Goal: Transaction & Acquisition: Purchase product/service

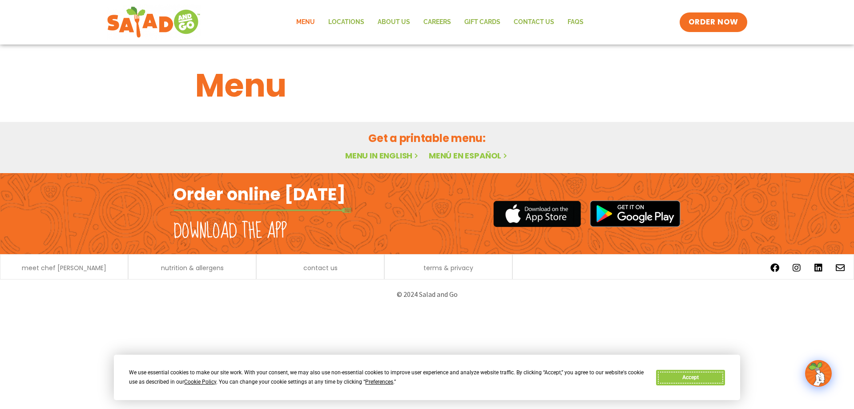
click at [709, 379] on button "Accept" at bounding box center [690, 378] width 69 height 16
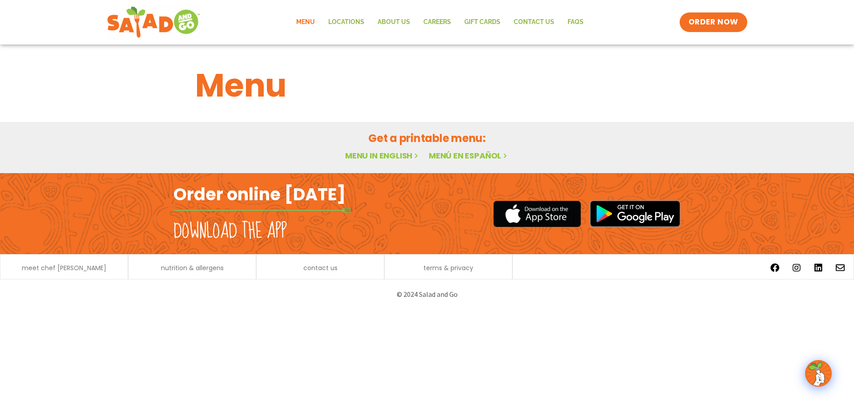
click at [311, 16] on link "Menu" at bounding box center [306, 22] width 32 height 20
click at [345, 23] on link "Locations" at bounding box center [346, 22] width 49 height 20
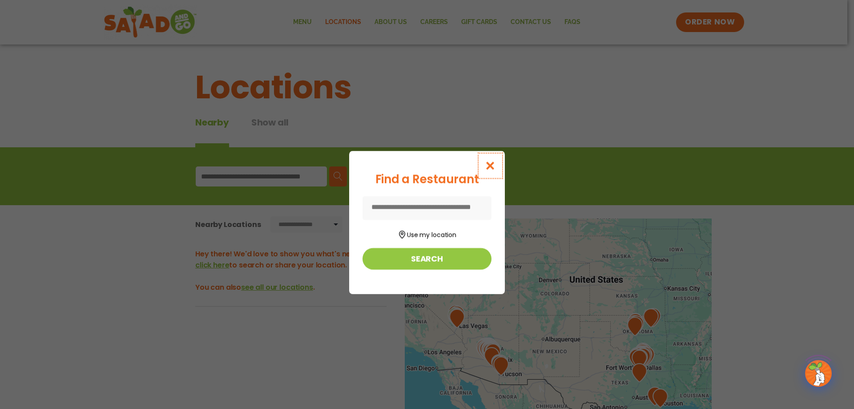
click at [490, 165] on icon "Close modal" at bounding box center [490, 165] width 11 height 9
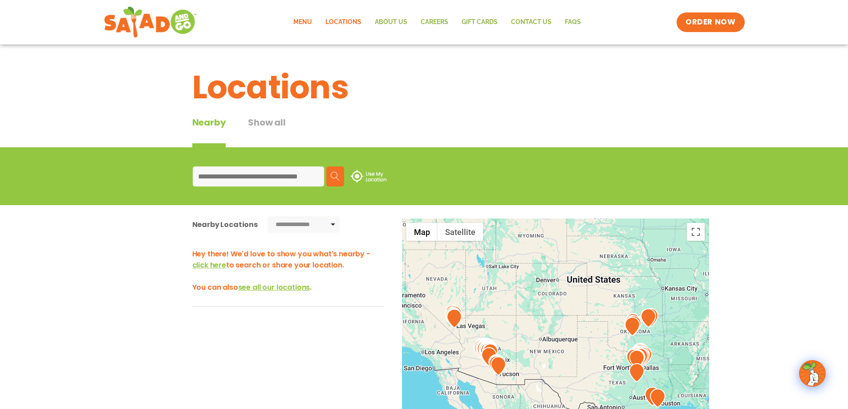
click at [299, 17] on link "Menu" at bounding box center [303, 22] width 32 height 20
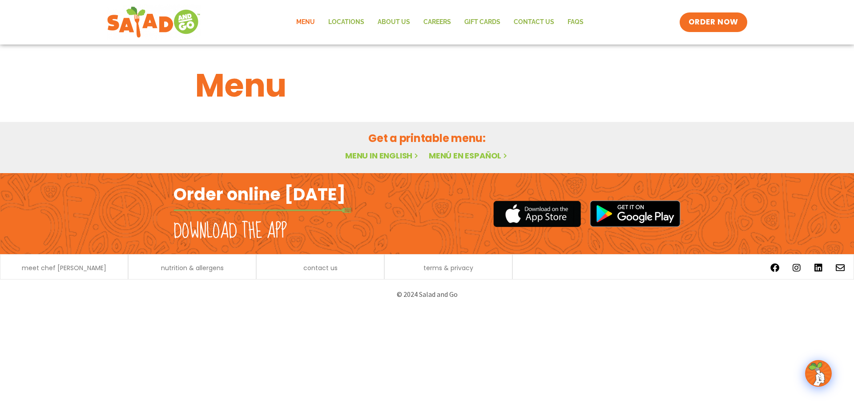
click at [375, 155] on link "Menu in English" at bounding box center [382, 155] width 75 height 11
click at [308, 21] on link "Menu" at bounding box center [306, 22] width 32 height 20
click at [383, 158] on link "Menu in English" at bounding box center [382, 155] width 75 height 11
click at [413, 155] on icon at bounding box center [416, 156] width 8 height 8
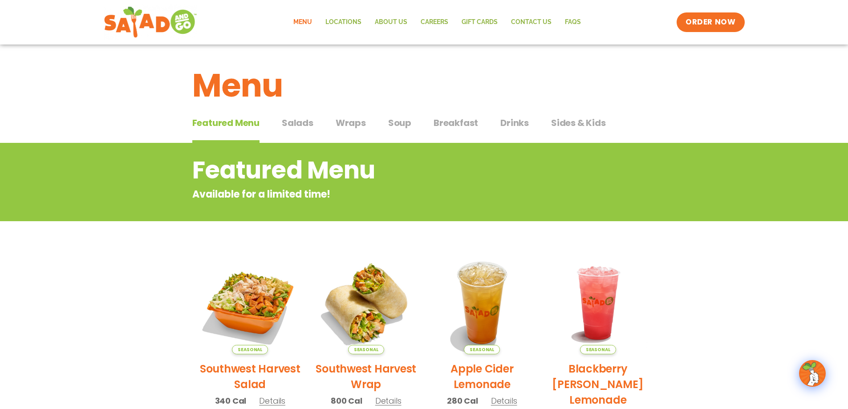
click at [299, 117] on span "Salads" at bounding box center [298, 122] width 32 height 13
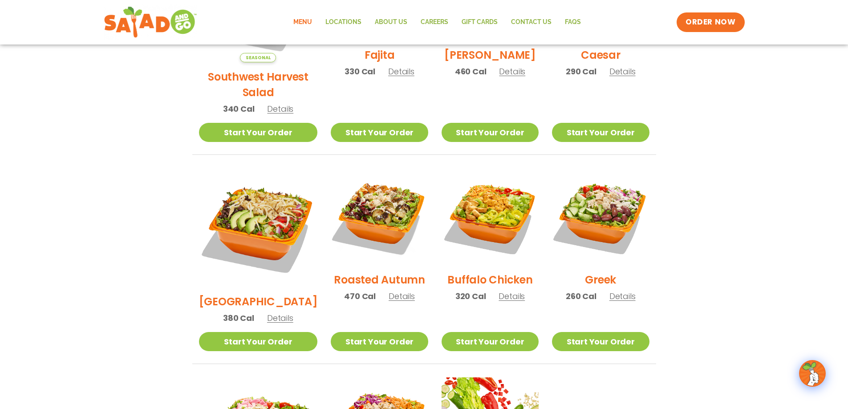
scroll to position [441, 0]
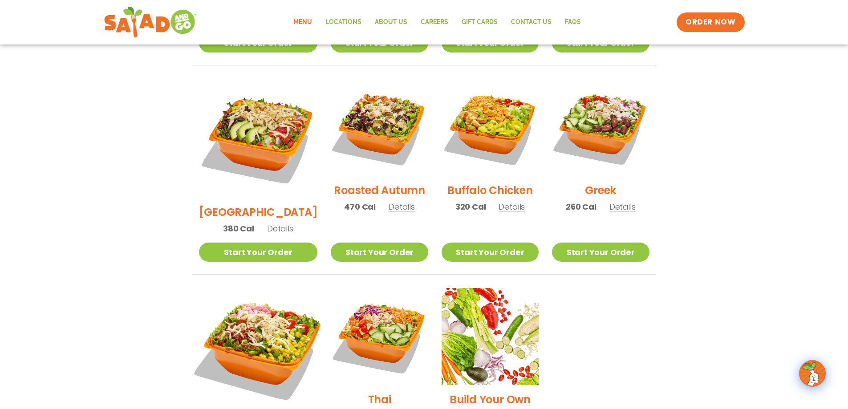
click at [269, 302] on img at bounding box center [257, 347] width 139 height 139
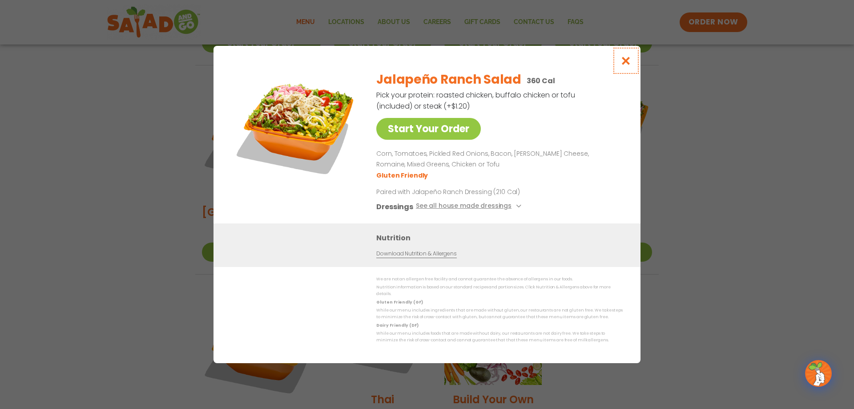
click at [623, 65] on icon "Close modal" at bounding box center [626, 60] width 11 height 9
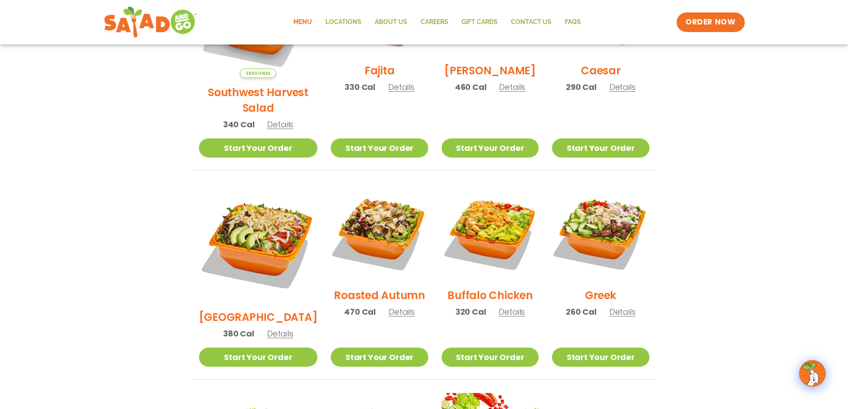
scroll to position [308, 0]
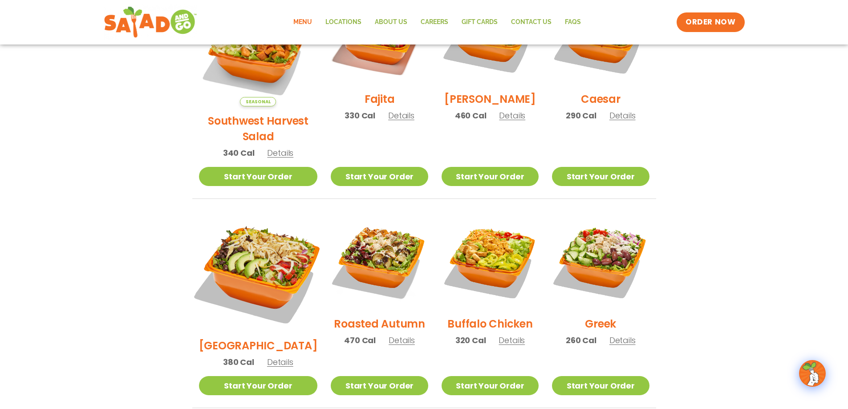
click at [267, 245] on img at bounding box center [257, 271] width 139 height 139
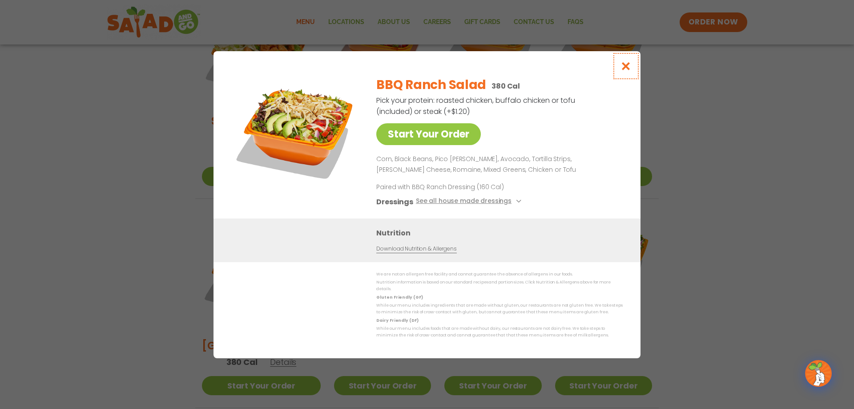
click at [631, 71] on icon "Close modal" at bounding box center [626, 65] width 11 height 9
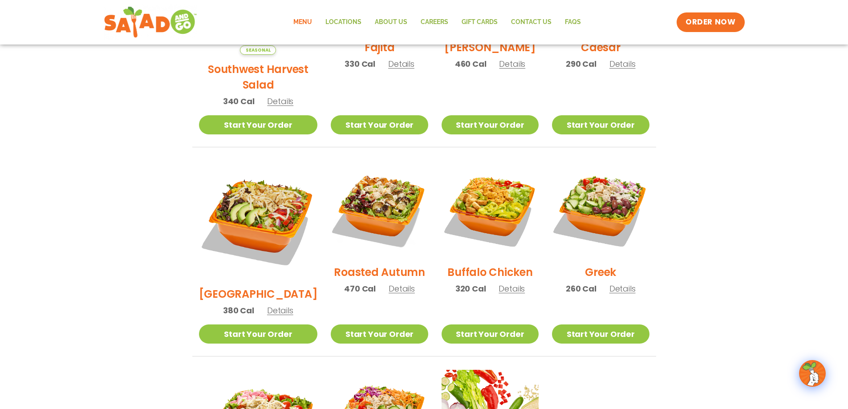
scroll to position [352, 0]
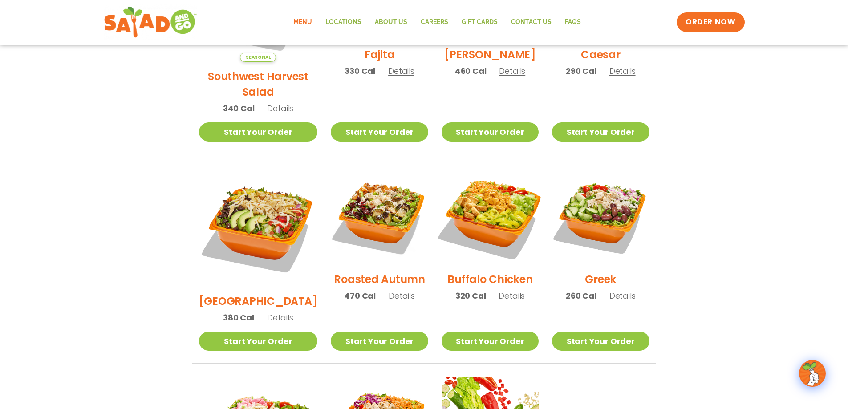
click at [496, 209] on img at bounding box center [490, 216] width 114 height 114
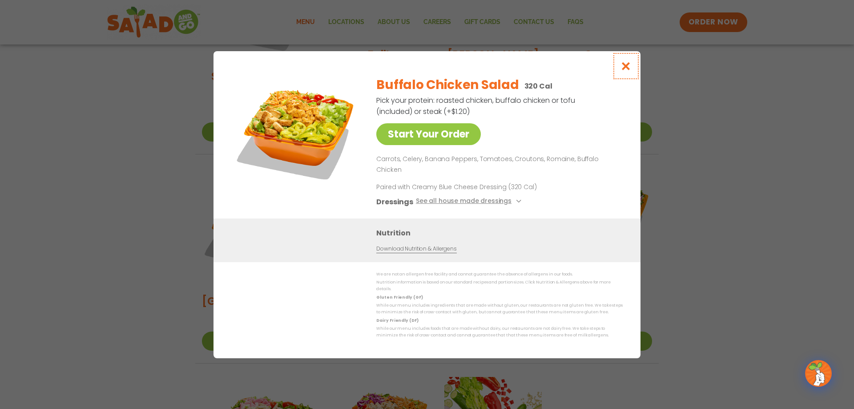
click at [628, 71] on icon "Close modal" at bounding box center [626, 65] width 11 height 9
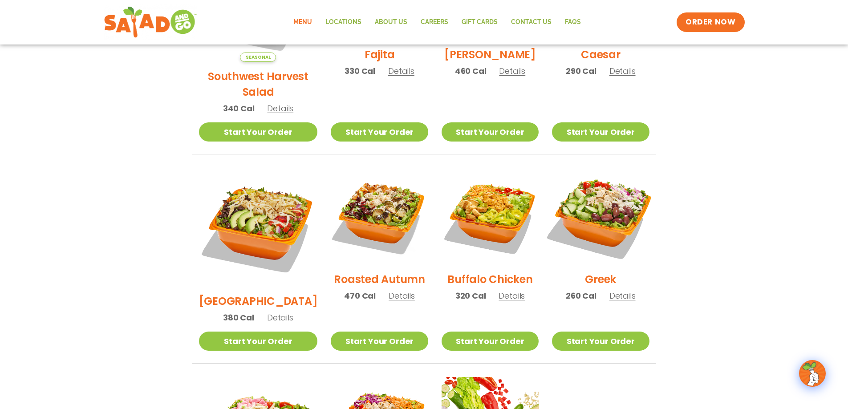
click at [599, 213] on img at bounding box center [600, 216] width 114 height 114
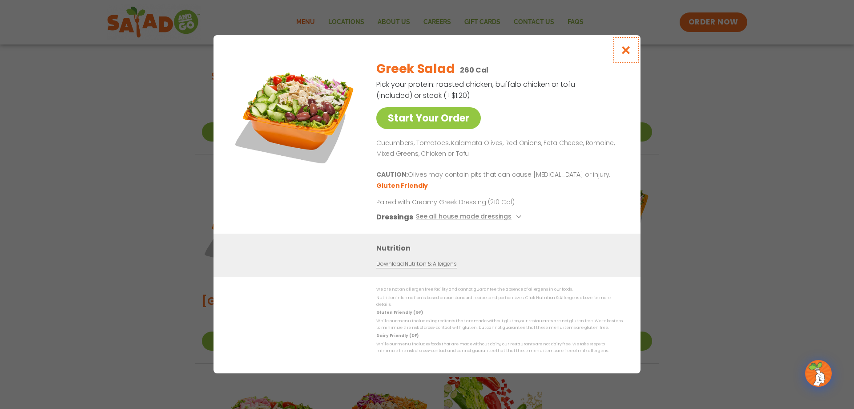
click at [626, 51] on icon "Close modal" at bounding box center [626, 49] width 11 height 9
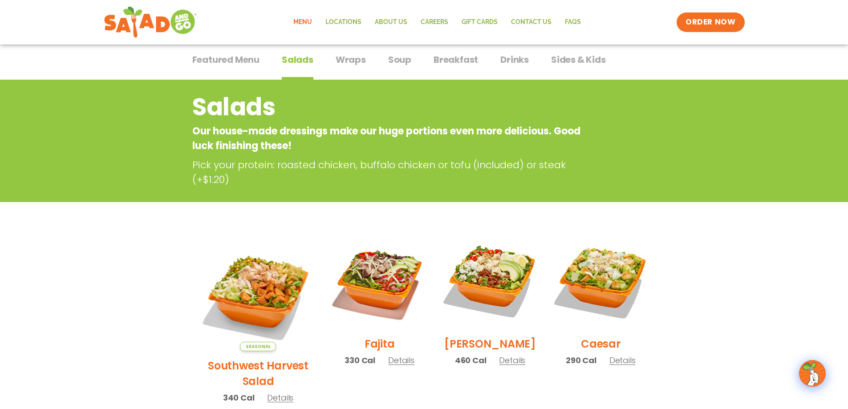
scroll to position [0, 0]
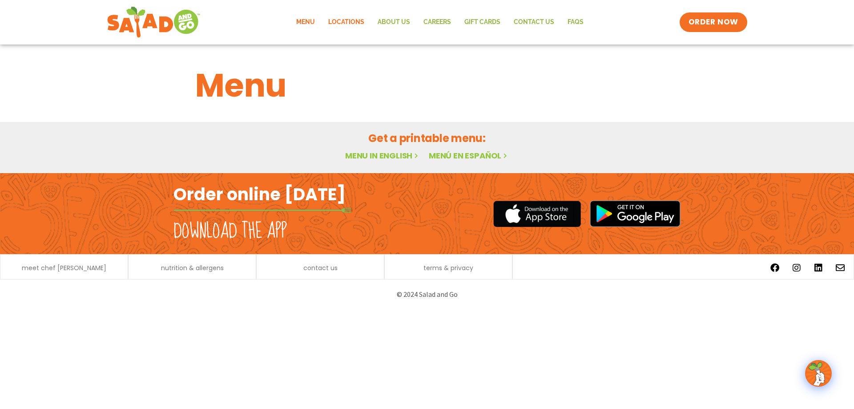
click at [350, 23] on link "Locations" at bounding box center [346, 22] width 49 height 20
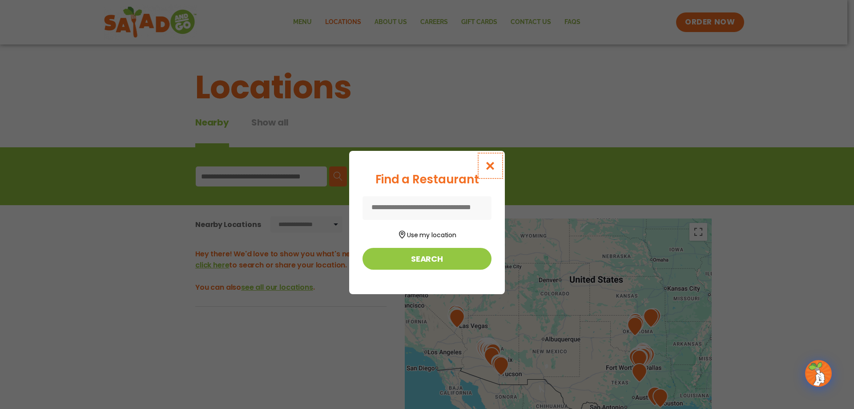
click at [488, 166] on icon "Close modal" at bounding box center [490, 165] width 11 height 9
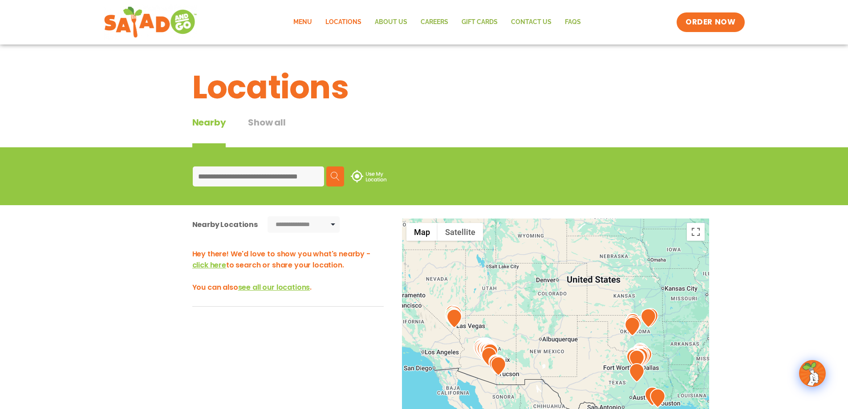
click at [298, 30] on link "Menu" at bounding box center [303, 22] width 32 height 20
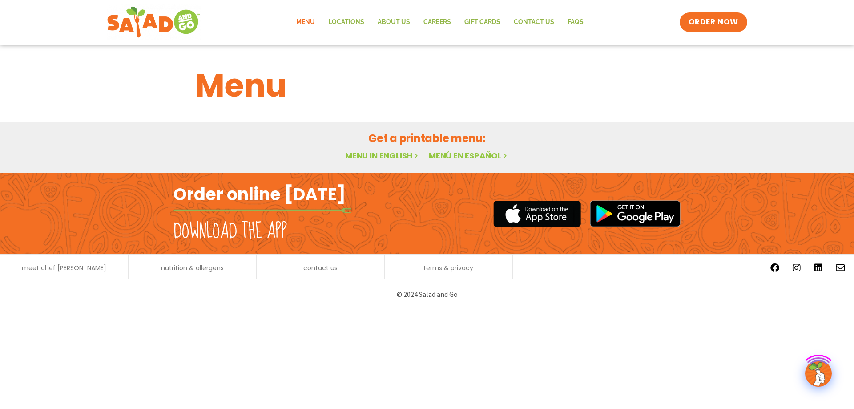
click at [389, 158] on link "Menu in English" at bounding box center [382, 155] width 75 height 11
click at [275, 195] on h2 "Order online [DATE]" at bounding box center [260, 194] width 172 height 22
click at [706, 22] on span "ORDER NOW" at bounding box center [713, 22] width 55 height 12
